Goal: Task Accomplishment & Management: Use online tool/utility

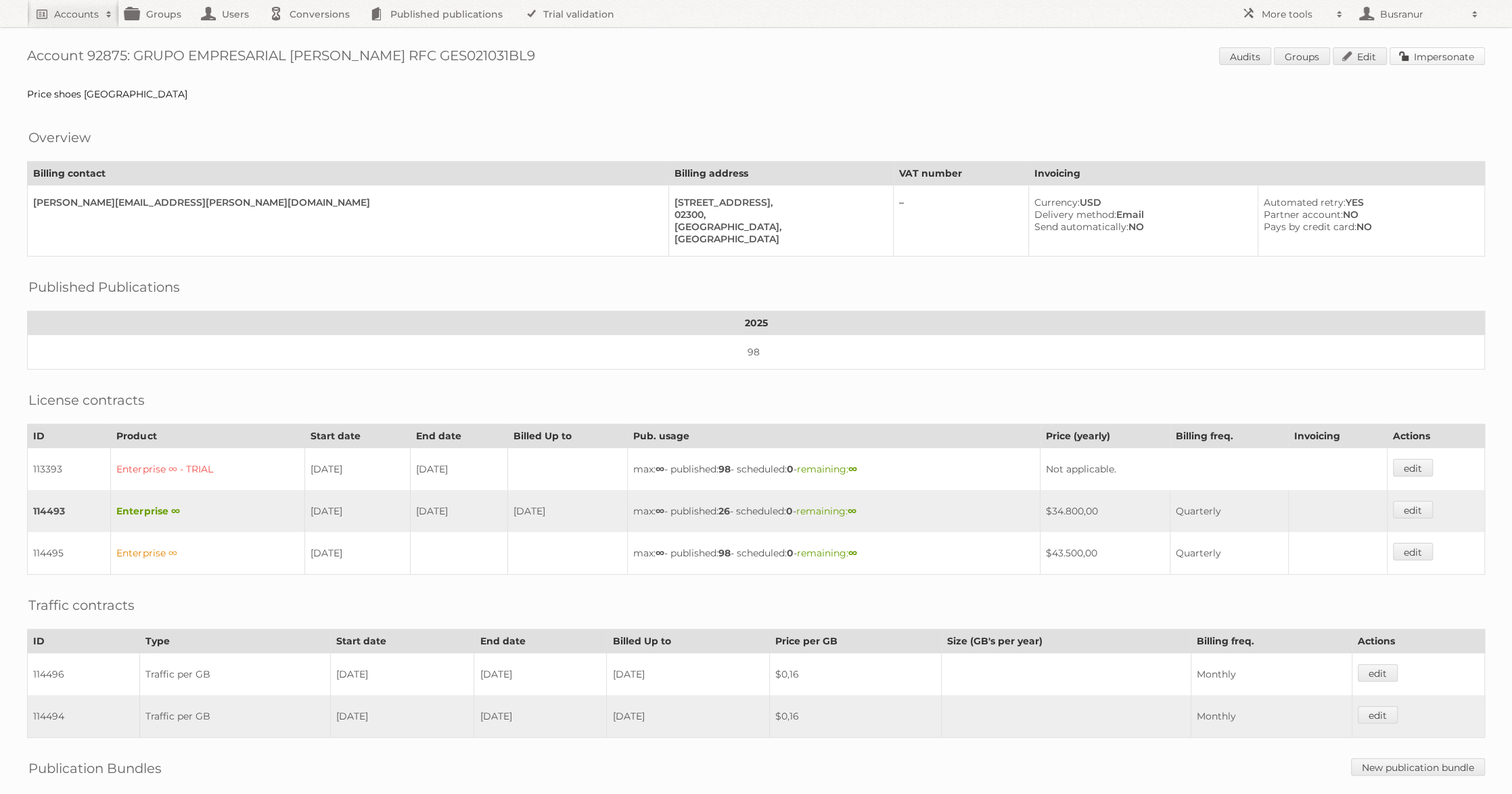
click at [1436, 50] on link "Impersonate" at bounding box center [1438, 56] width 96 height 18
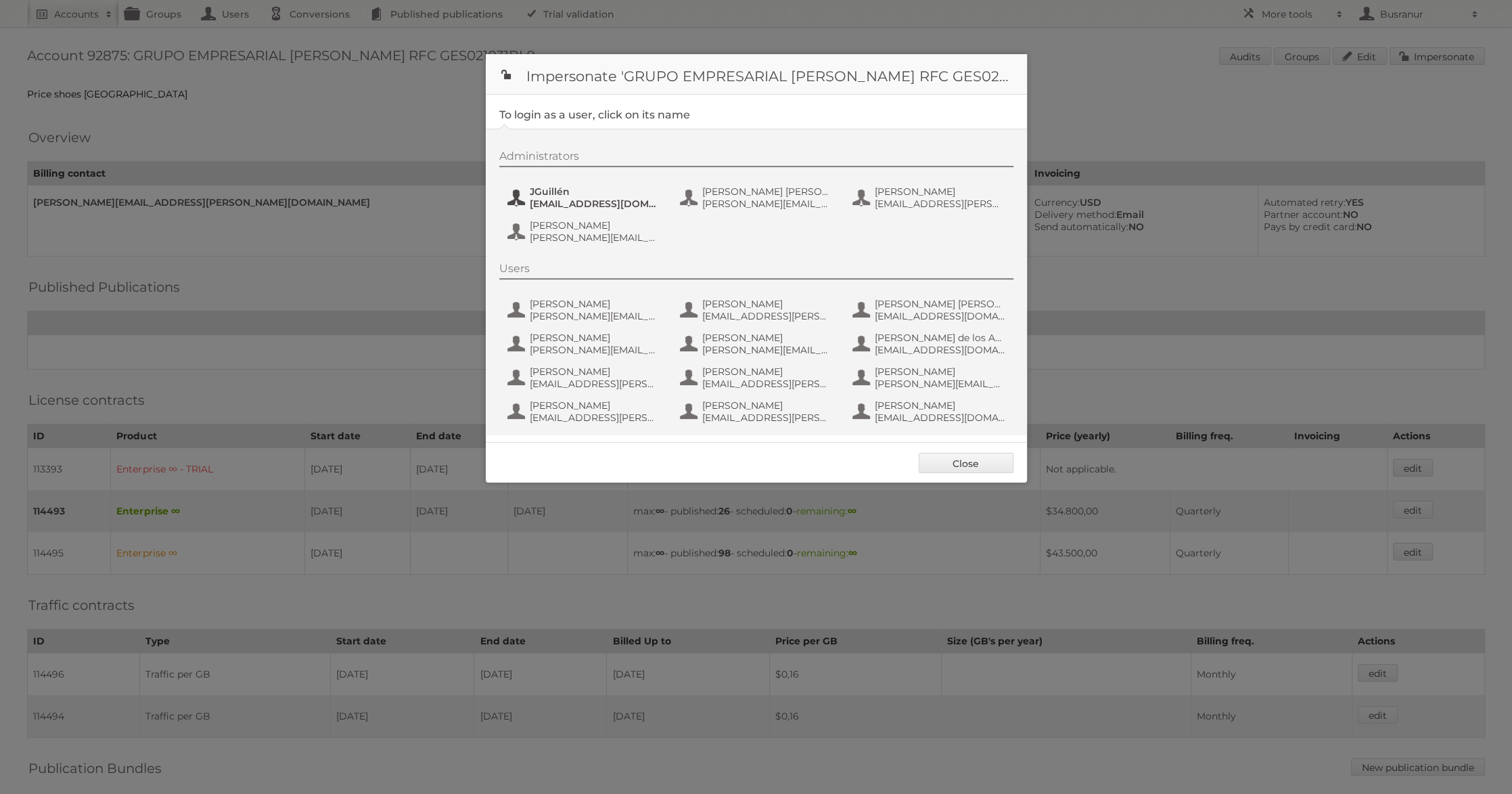
click at [573, 191] on span "JGuillén" at bounding box center [595, 191] width 132 height 12
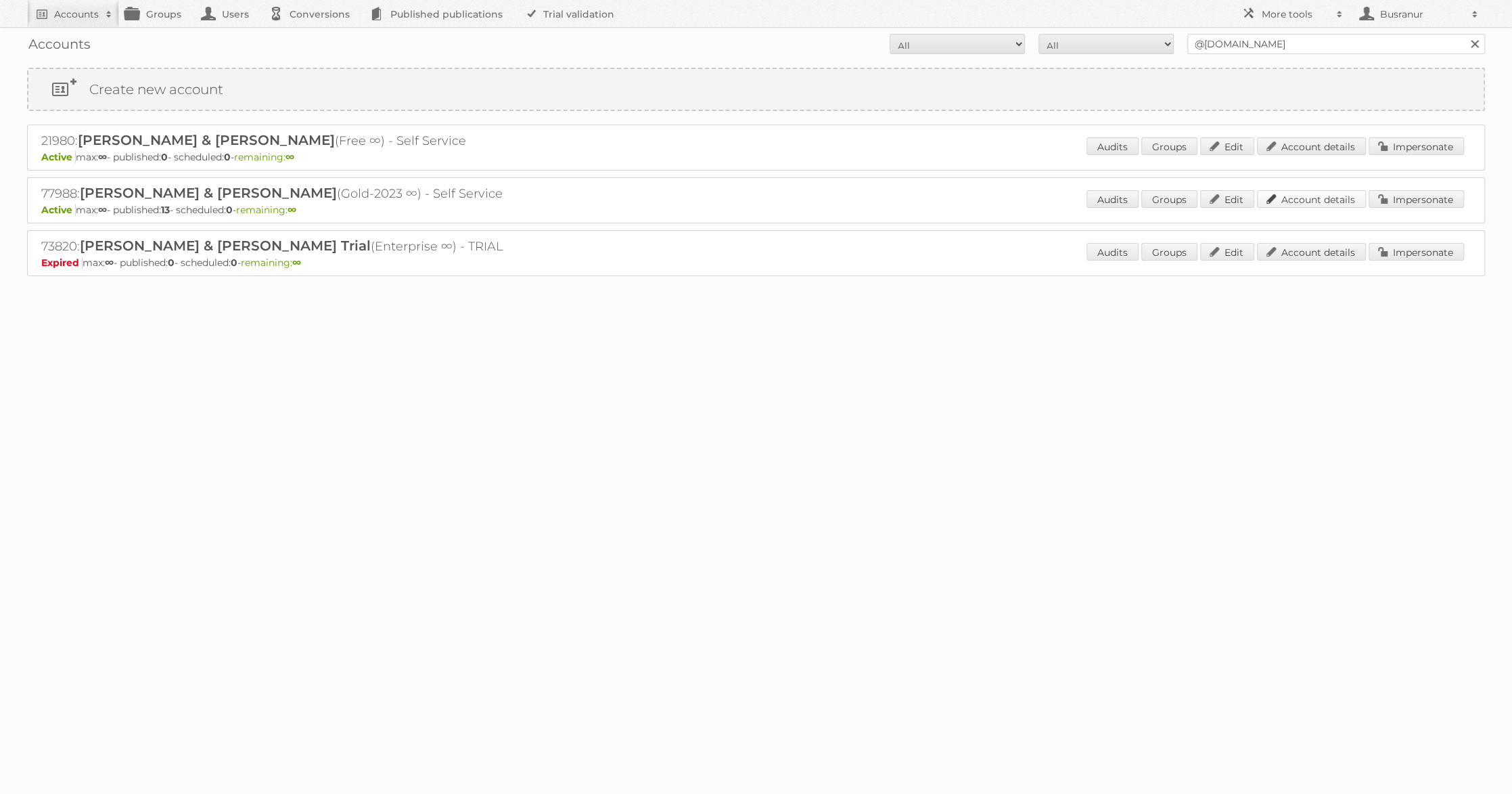
click at [1286, 201] on link "Account details" at bounding box center [1311, 199] width 109 height 18
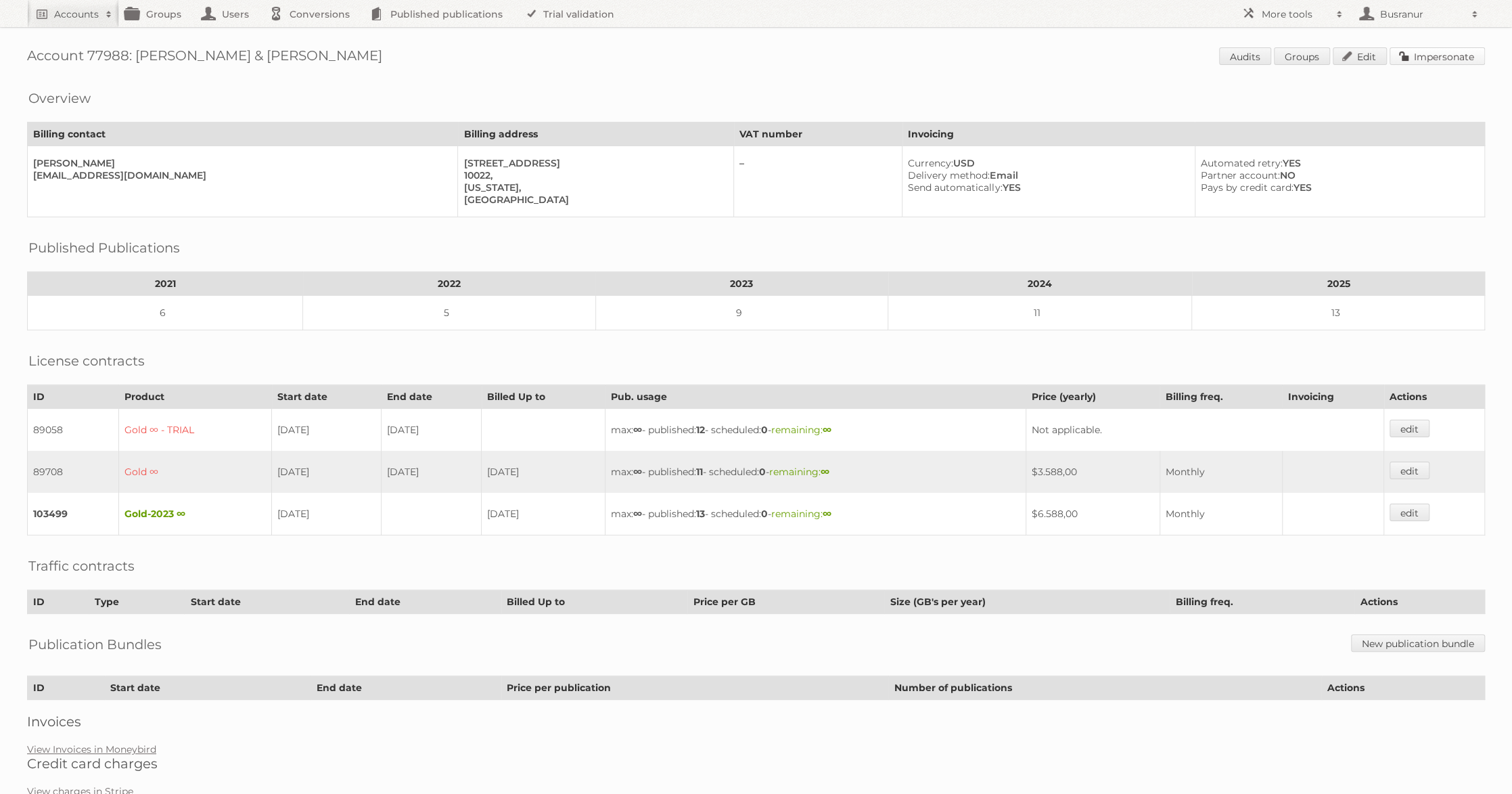
click at [1433, 56] on link "Impersonate" at bounding box center [1438, 56] width 96 height 18
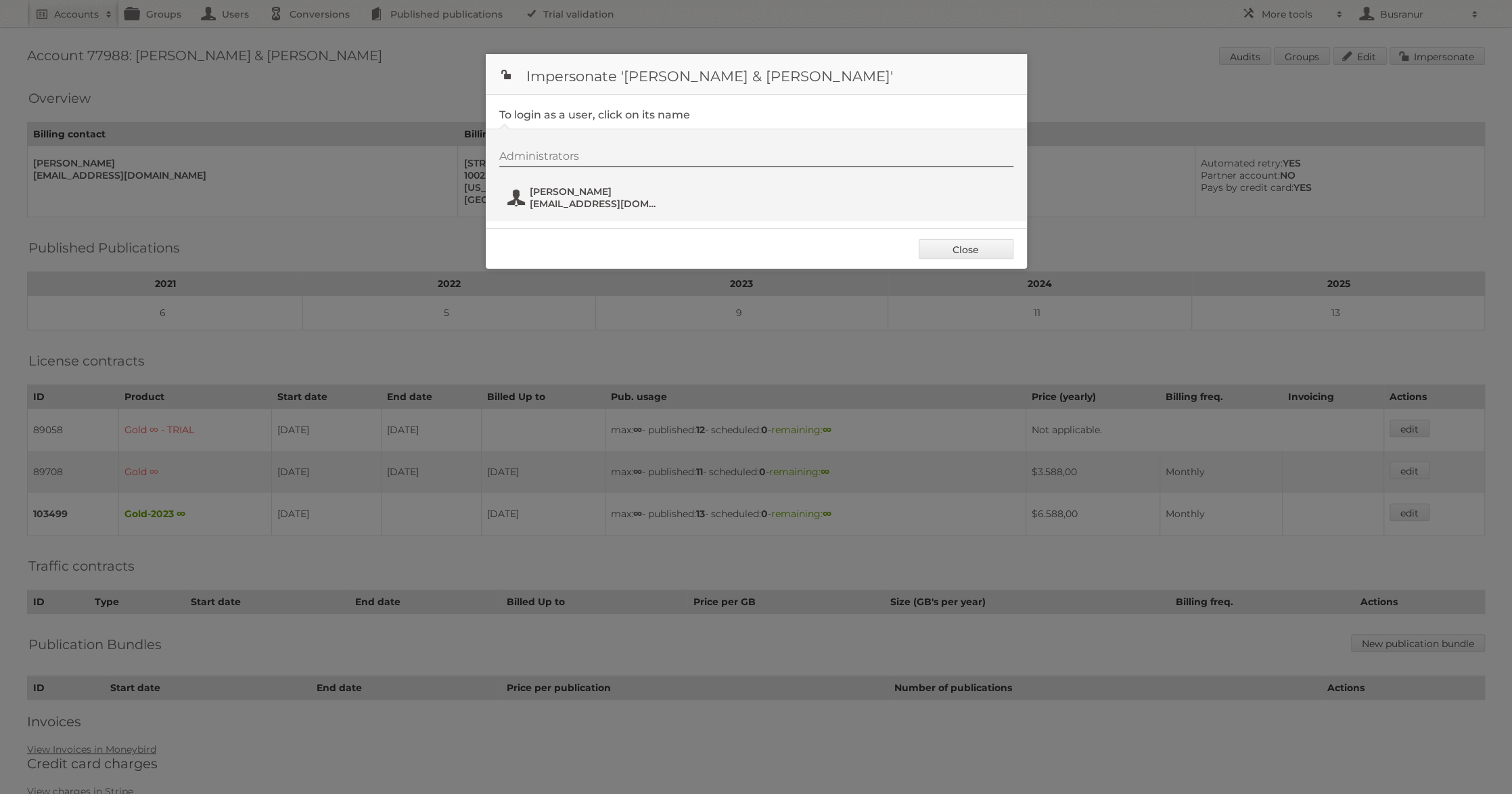
click at [530, 203] on span "marketing@scullyandscully.com" at bounding box center [595, 203] width 132 height 12
